Goal: Information Seeking & Learning: Learn about a topic

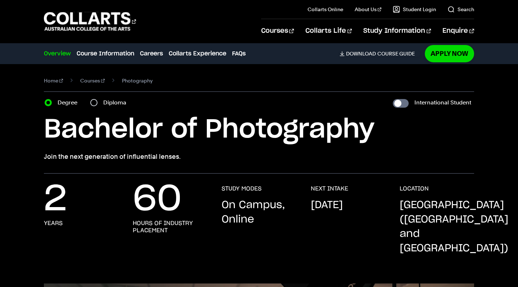
click at [119, 100] on label "Diploma" at bounding box center [116, 103] width 27 height 10
click at [98, 100] on input "Diploma" at bounding box center [93, 102] width 7 height 7
radio input "true"
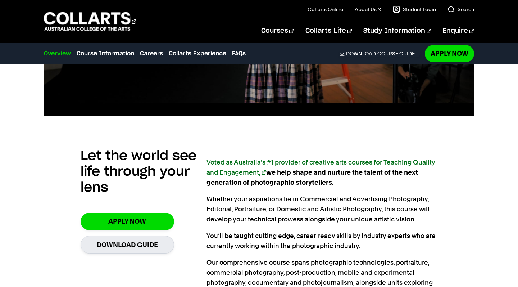
scroll to position [432, 0]
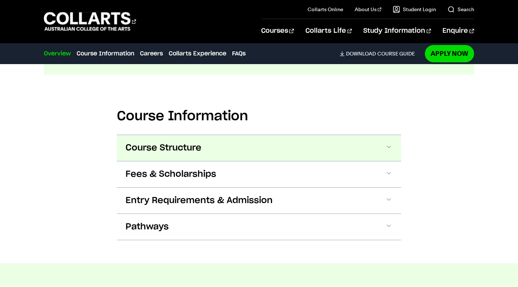
click at [182, 142] on span "Course Structure" at bounding box center [164, 148] width 76 height 12
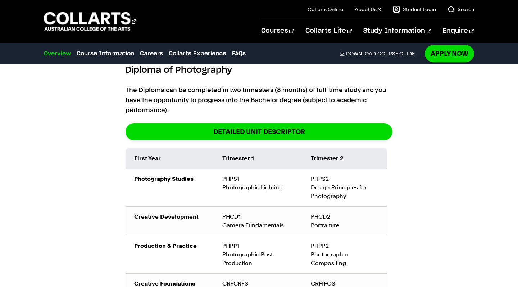
scroll to position [976, 0]
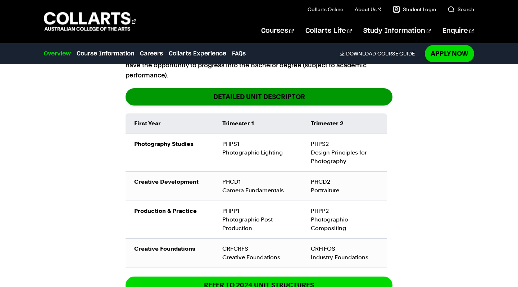
click at [261, 88] on link "DETAILED UNIT DESCRIPTOR" at bounding box center [259, 96] width 267 height 17
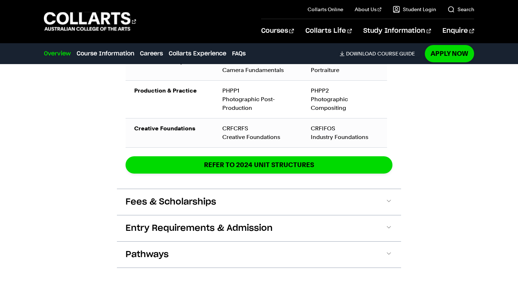
scroll to position [1112, 0]
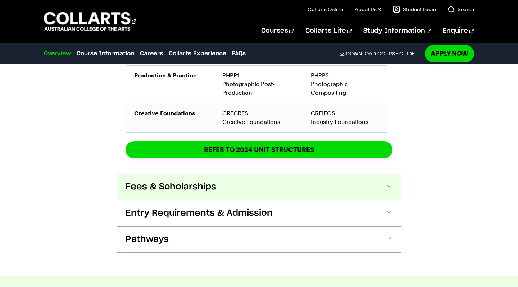
click at [383, 176] on button "Fees & Scholarships" at bounding box center [259, 187] width 284 height 26
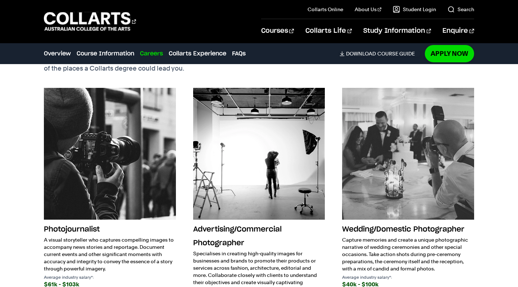
scroll to position [1658, 0]
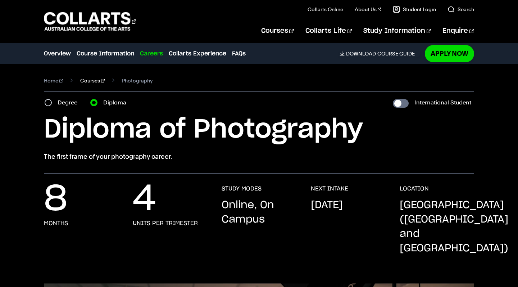
click at [89, 82] on link "Courses" at bounding box center [92, 81] width 24 height 10
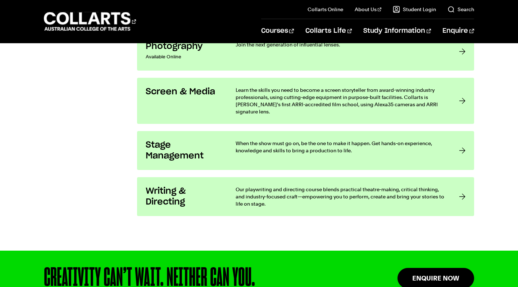
scroll to position [1573, 0]
